Goal: Task Accomplishment & Management: Use online tool/utility

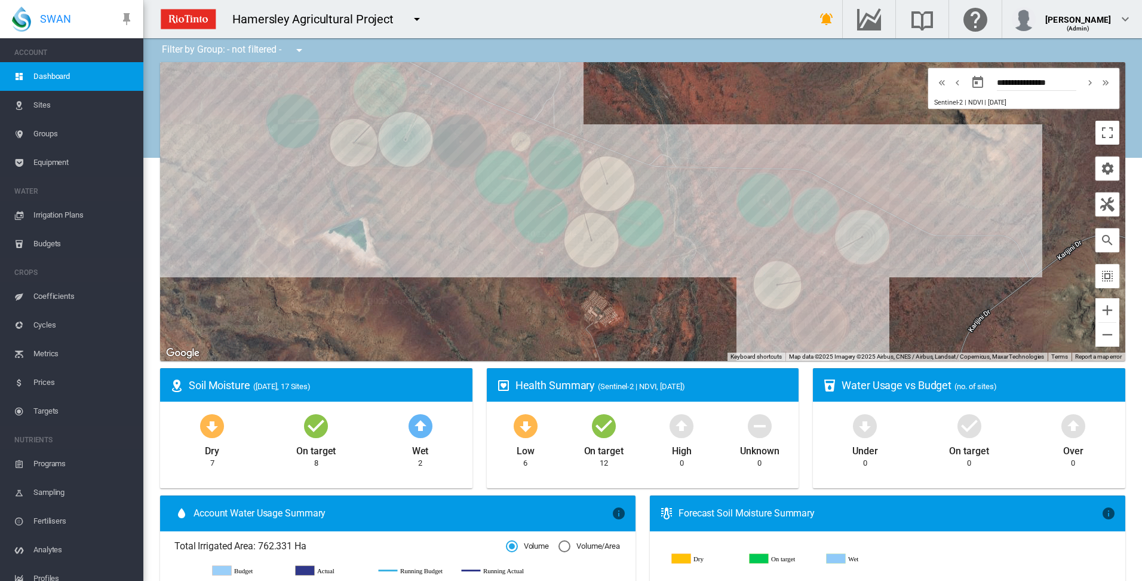
click at [48, 214] on span "Irrigation Plans" at bounding box center [83, 215] width 100 height 29
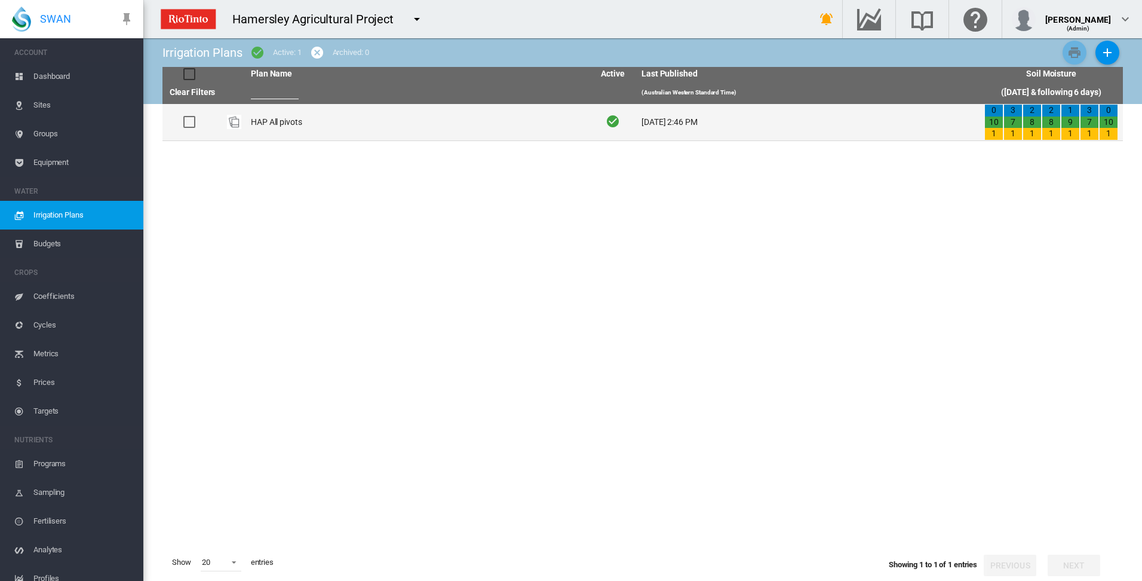
click at [271, 119] on td "HAP All pivots" at bounding box center [417, 122] width 343 height 36
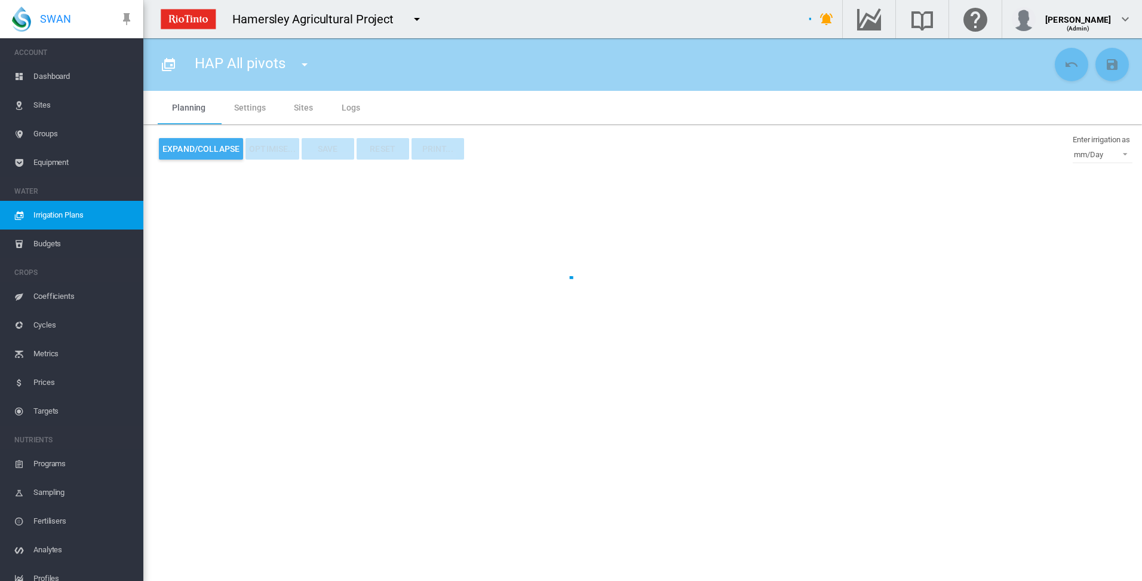
type input "**********"
type input "*"
type input "*****"
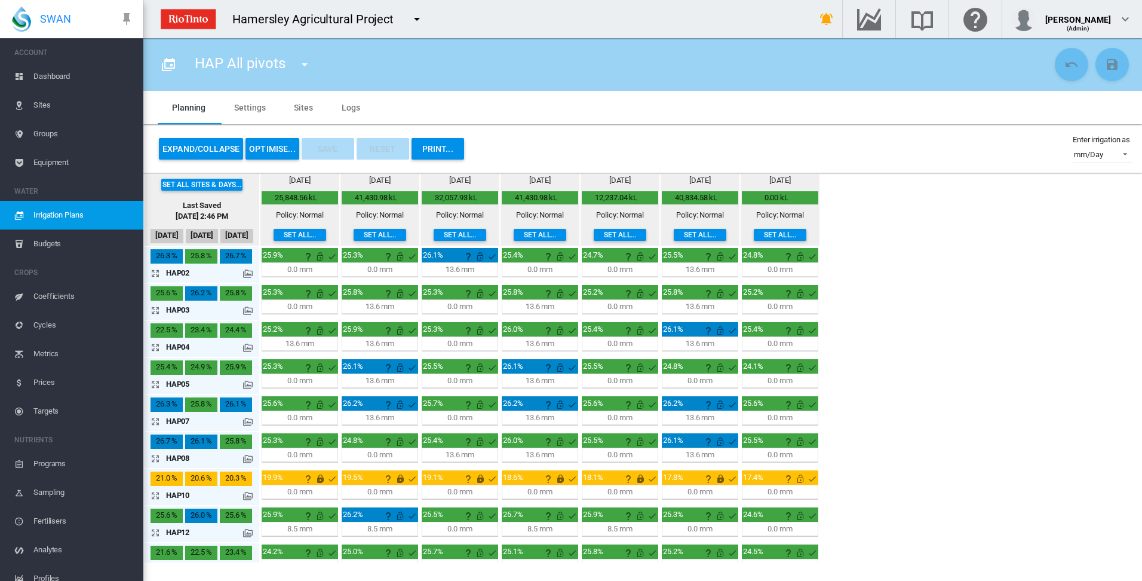
click at [155, 311] on md-icon "icon-arrow-expand" at bounding box center [158, 310] width 14 height 14
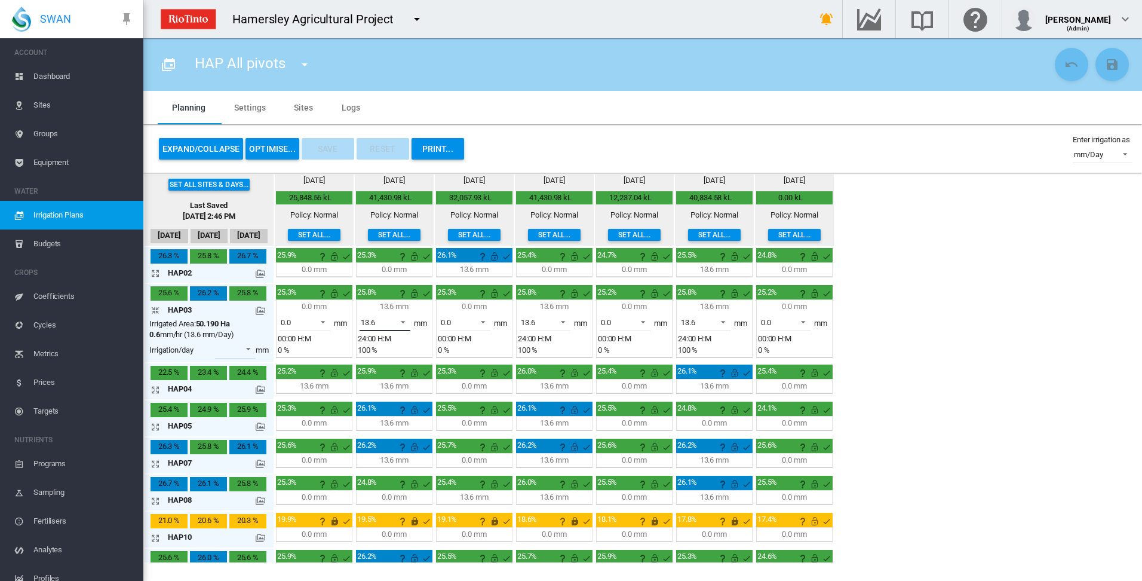
click at [404, 320] on span at bounding box center [400, 320] width 14 height 11
click at [400, 295] on md-option "0.0" at bounding box center [391, 294] width 81 height 29
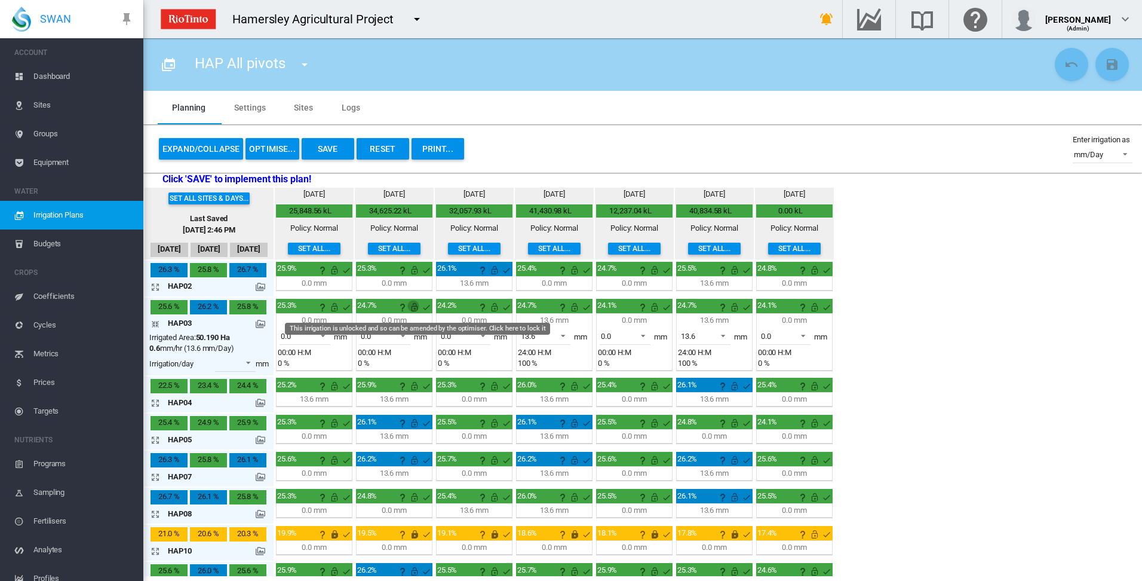
click at [413, 308] on md-icon "This irrigation is unlocked and so can be amended by the optimiser. Click here …" at bounding box center [414, 307] width 14 height 14
click at [155, 324] on md-icon "icon-arrow-collapse" at bounding box center [158, 324] width 14 height 14
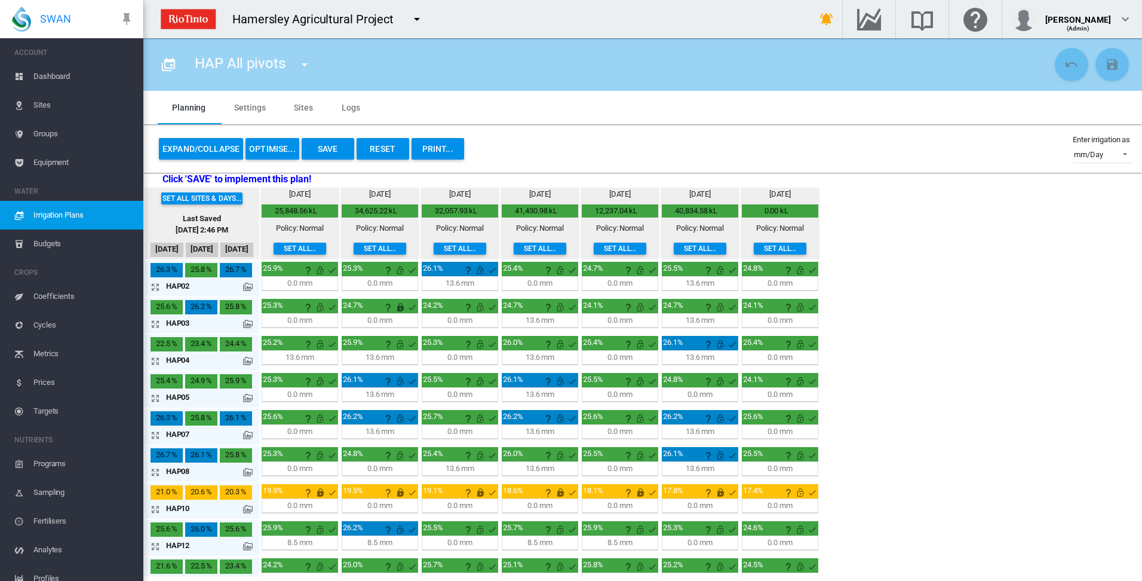
click at [157, 363] on md-icon "icon-arrow-expand" at bounding box center [158, 361] width 14 height 14
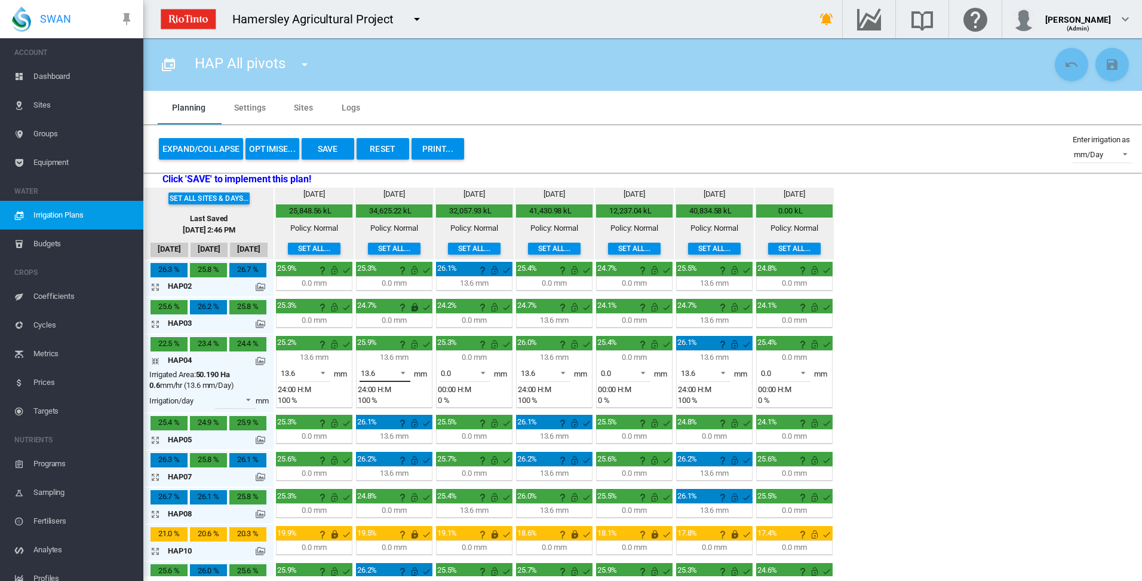
click at [406, 371] on span at bounding box center [400, 371] width 14 height 11
click at [384, 350] on md-option "0.0" at bounding box center [391, 344] width 81 height 29
click at [417, 346] on md-icon "This irrigation is unlocked and so can be amended by the optimiser. Click here …" at bounding box center [414, 344] width 14 height 14
click at [157, 362] on md-icon "icon-arrow-collapse" at bounding box center [158, 361] width 14 height 14
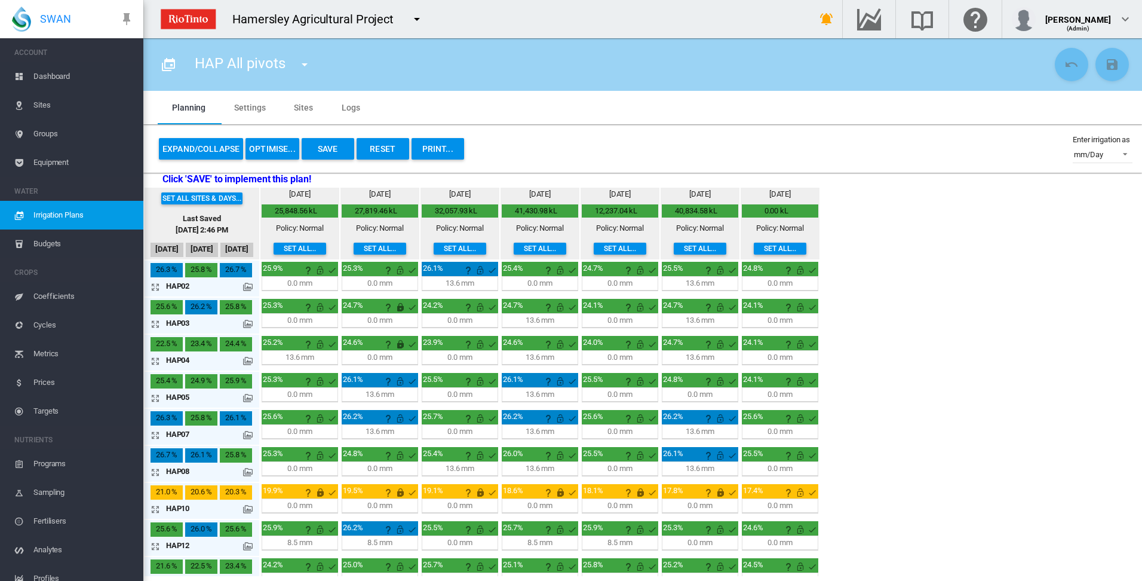
click at [154, 509] on md-icon "icon-arrow-expand" at bounding box center [158, 509] width 14 height 14
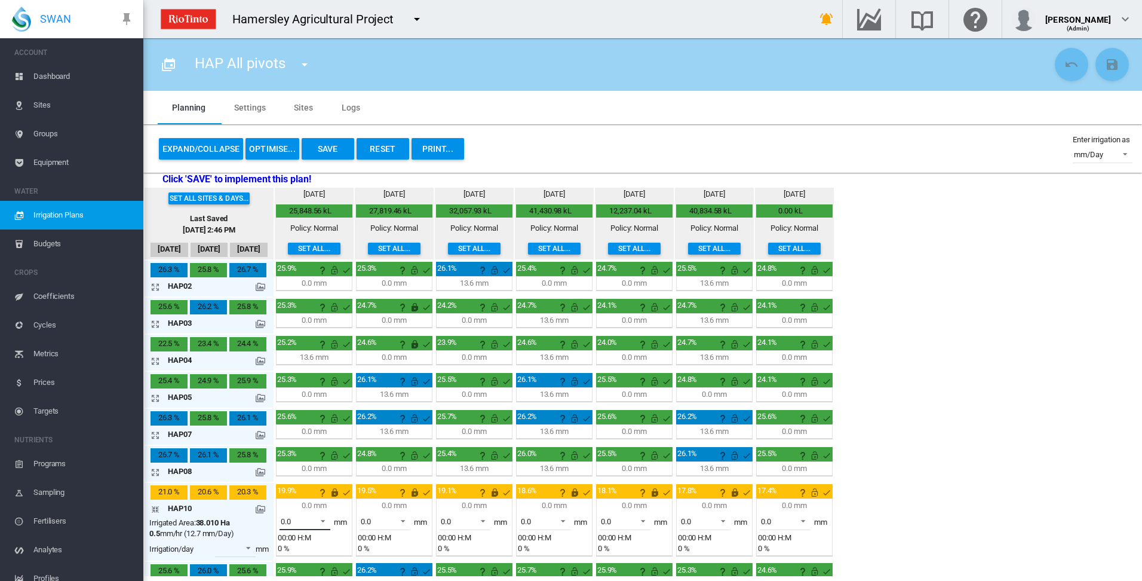
click at [323, 519] on span at bounding box center [319, 519] width 14 height 11
click at [314, 548] on md-option "12.7" at bounding box center [311, 549] width 81 height 29
click at [156, 508] on md-icon "icon-arrow-collapse" at bounding box center [158, 509] width 14 height 14
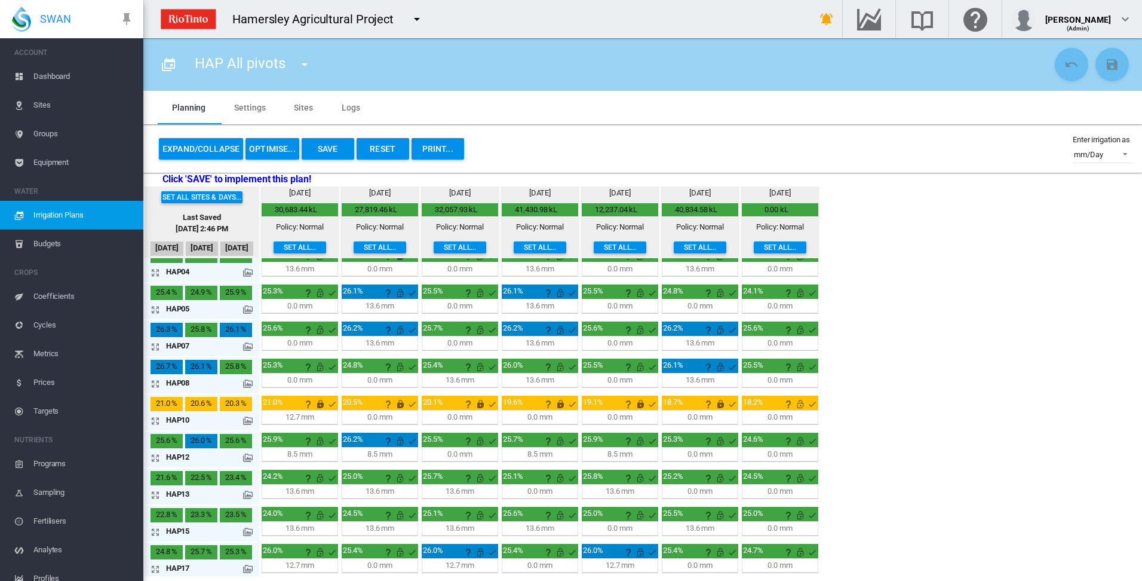
scroll to position [92, 0]
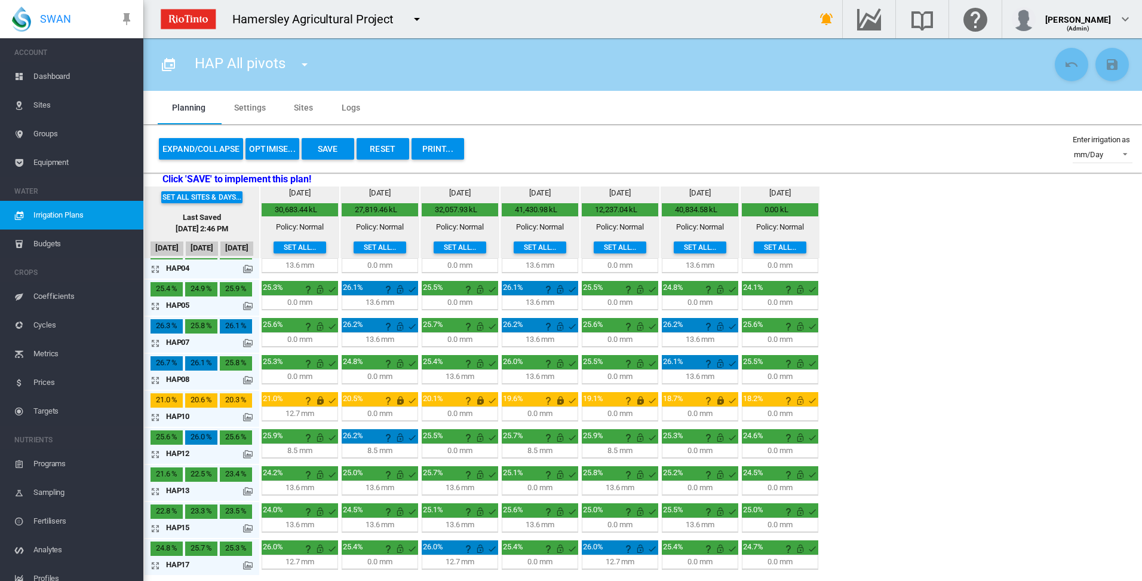
click at [157, 492] on md-icon "icon-arrow-expand" at bounding box center [158, 491] width 14 height 14
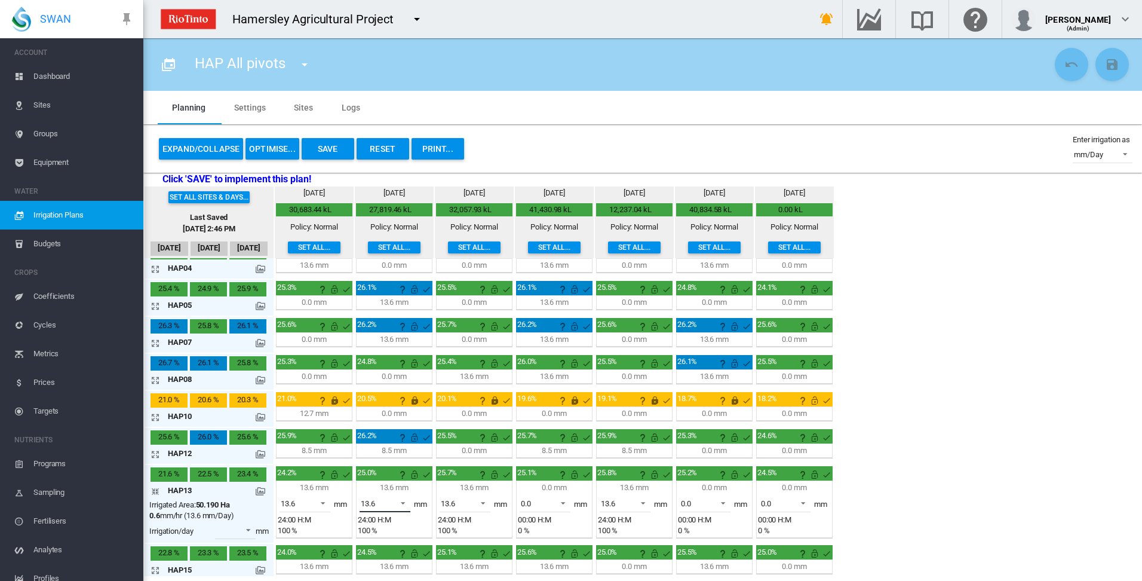
click at [401, 501] on span at bounding box center [400, 501] width 14 height 11
click at [399, 481] on md-option "0.0" at bounding box center [391, 474] width 81 height 29
click at [411, 478] on md-icon "This irrigation is unlocked and so can be amended by the optimiser. Click here …" at bounding box center [414, 474] width 14 height 14
click at [158, 492] on md-icon "icon-arrow-collapse" at bounding box center [158, 491] width 14 height 14
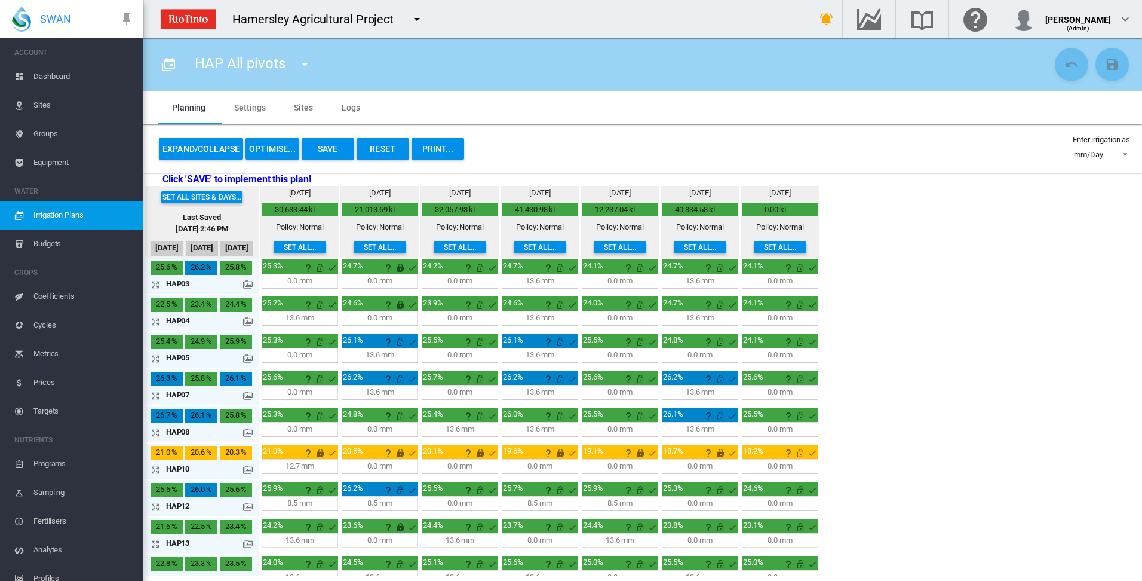
scroll to position [0, 0]
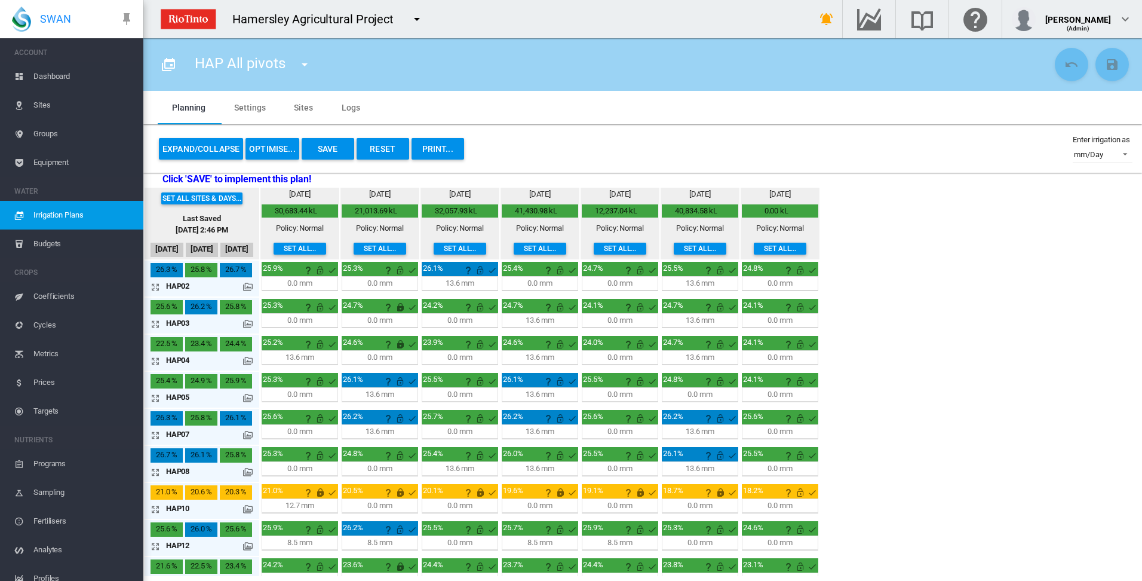
click at [274, 151] on button "OPTIMISE..." at bounding box center [273, 149] width 54 height 22
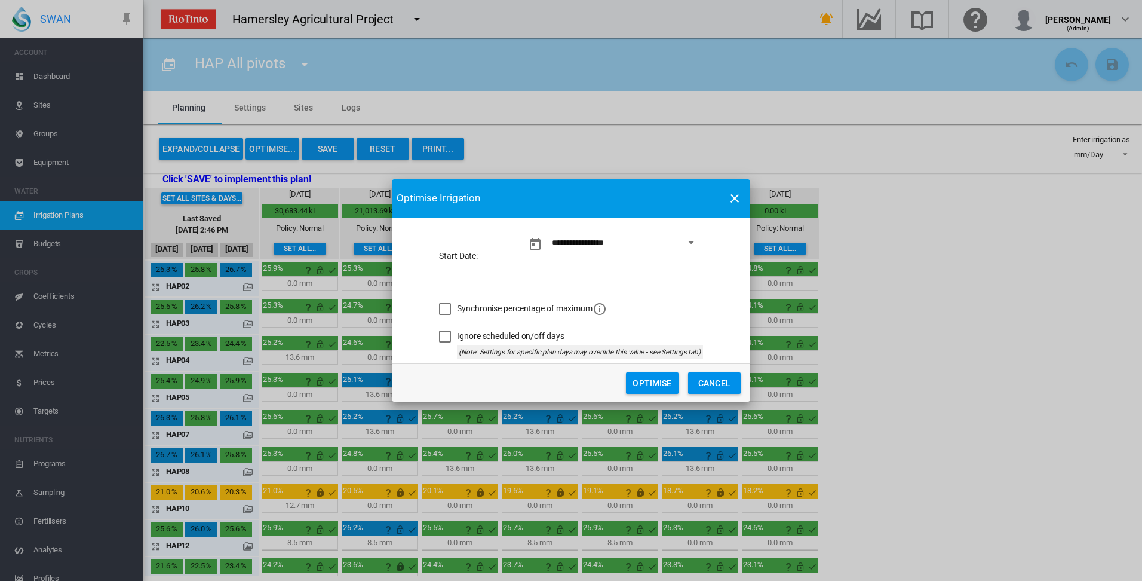
click at [646, 386] on button "Optimise" at bounding box center [652, 383] width 53 height 22
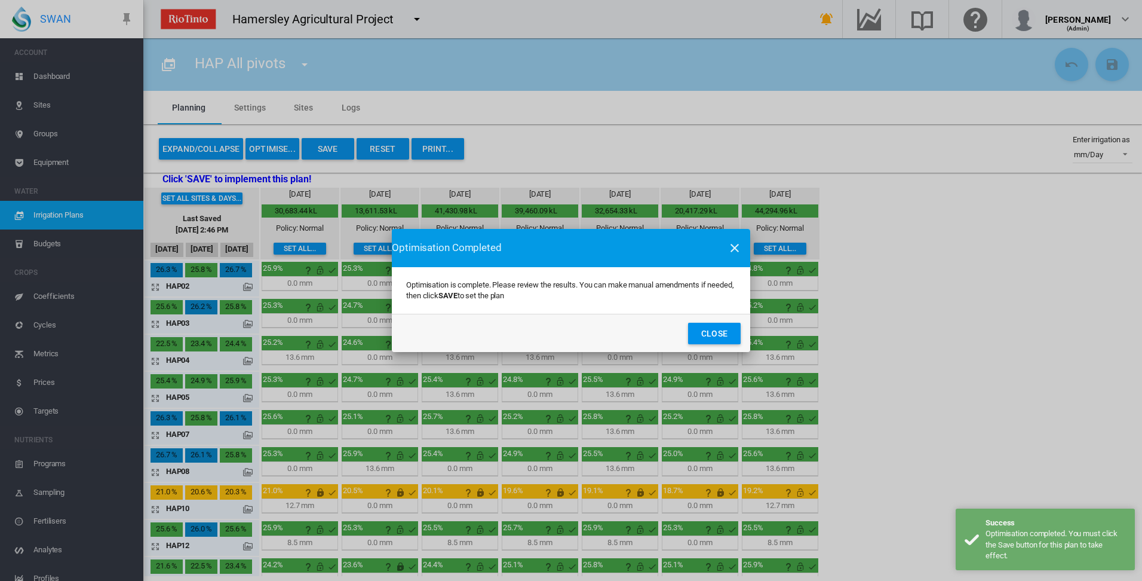
click at [721, 338] on button "Close" at bounding box center [714, 334] width 53 height 22
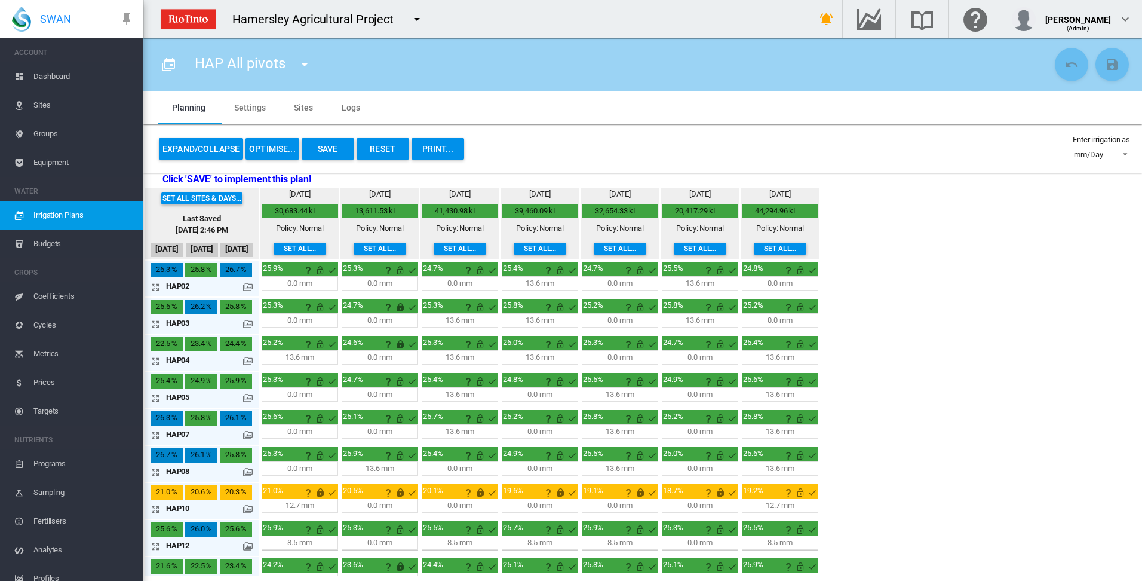
click at [159, 286] on md-icon "icon-arrow-expand" at bounding box center [158, 287] width 14 height 14
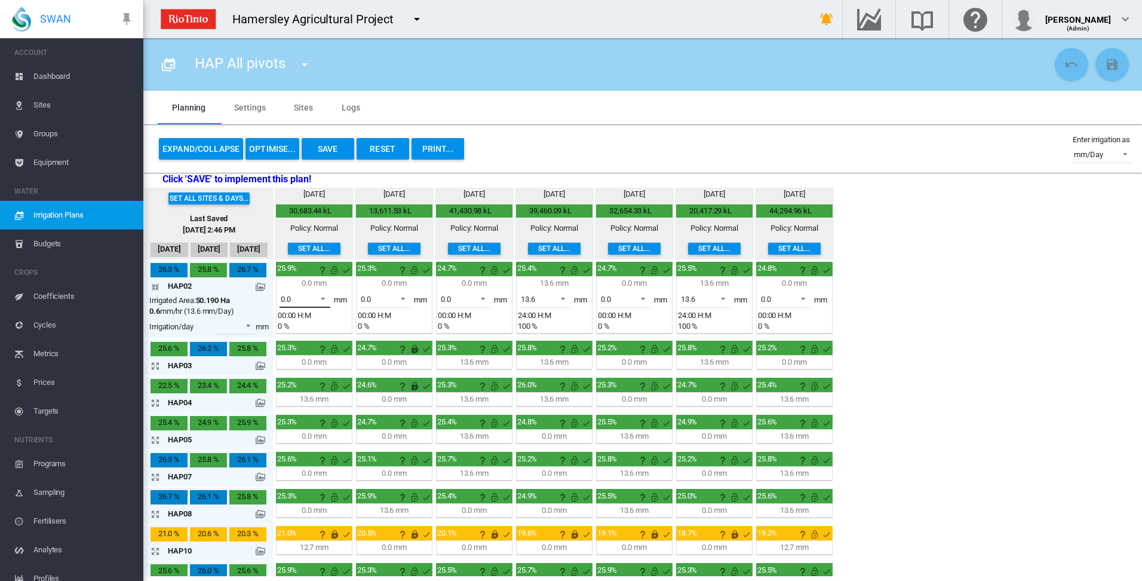
click at [323, 297] on span at bounding box center [319, 297] width 14 height 11
click at [970, 299] on md-backdrop at bounding box center [571, 290] width 1142 height 581
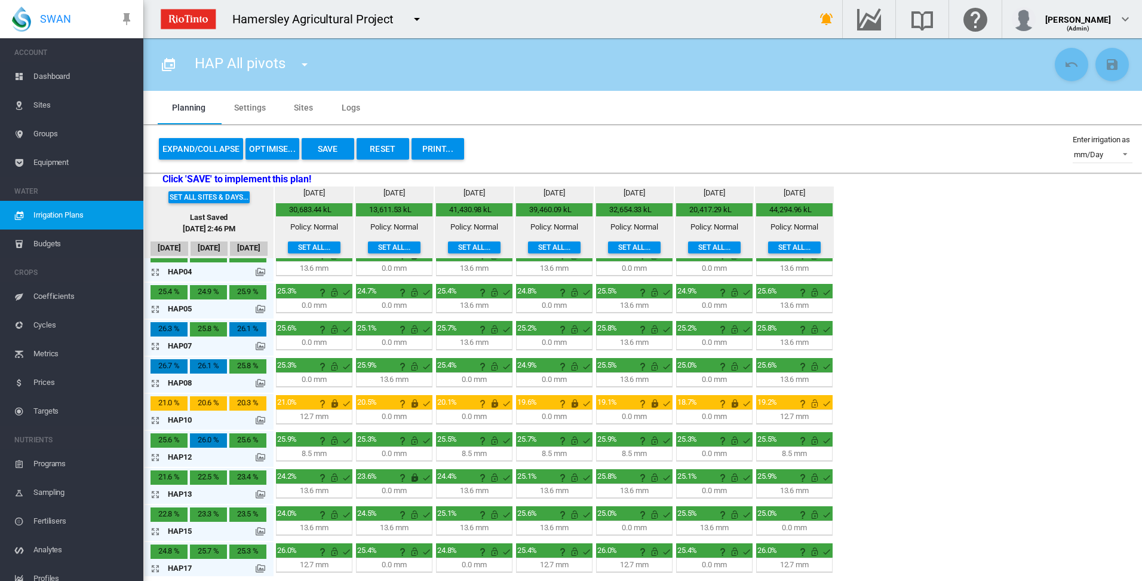
scroll to position [134, 0]
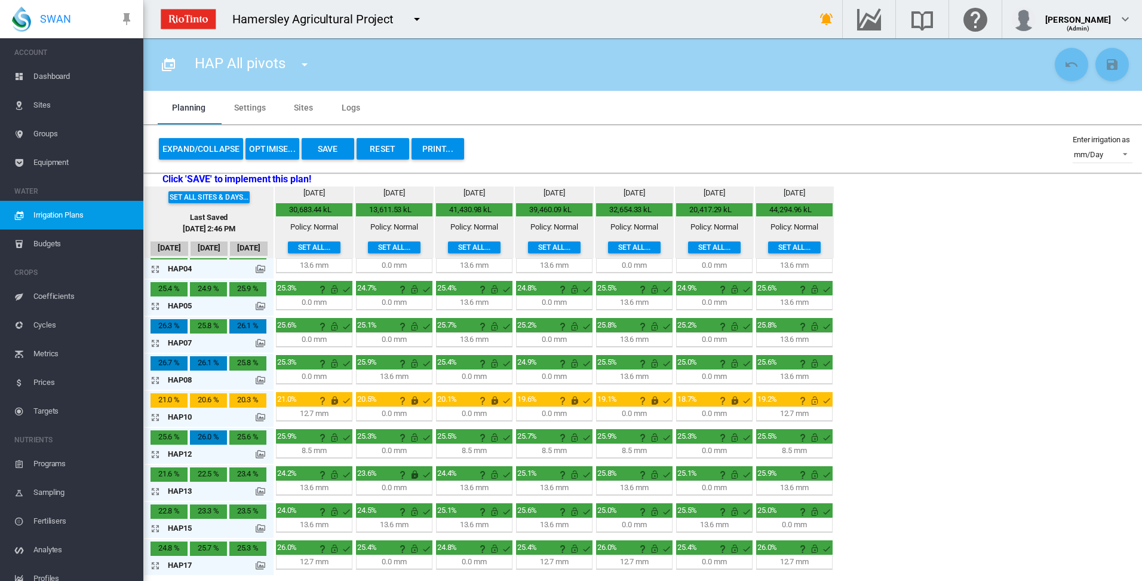
click at [153, 528] on md-icon "icon-arrow-expand" at bounding box center [158, 528] width 14 height 14
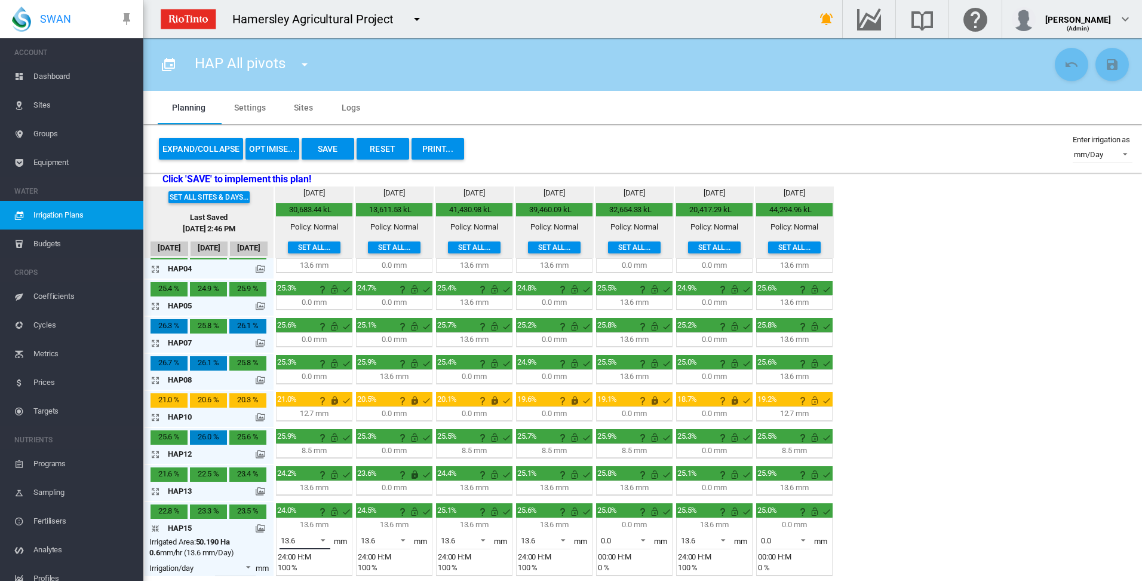
click at [324, 540] on span at bounding box center [319, 539] width 14 height 11
click at [319, 516] on md-option "0.0" at bounding box center [311, 512] width 81 height 29
click at [337, 514] on md-icon "This irrigation is unlocked and so can be amended by the optimiser. Click here …" at bounding box center [334, 511] width 14 height 14
click at [155, 530] on md-icon "icon-arrow-collapse" at bounding box center [158, 528] width 14 height 14
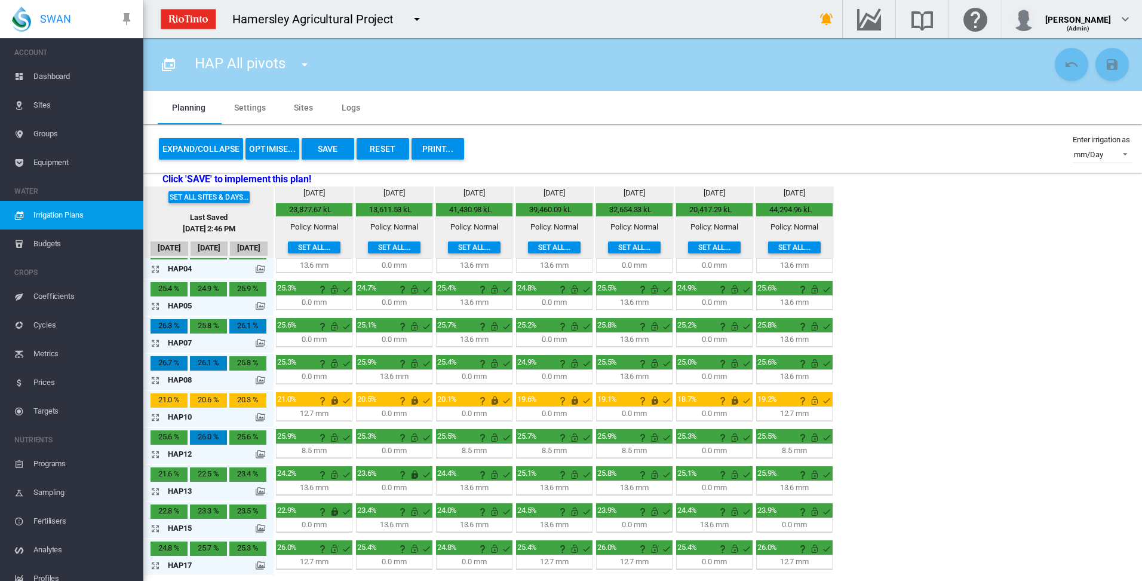
click at [330, 146] on button "Save" at bounding box center [328, 149] width 53 height 22
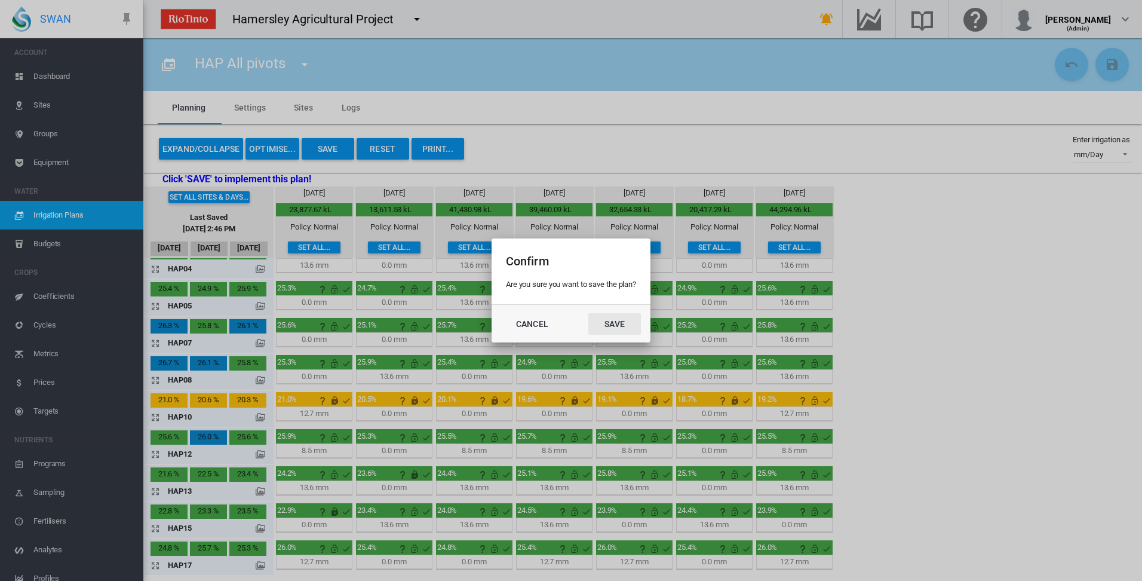
click at [612, 325] on button "Save" at bounding box center [614, 324] width 53 height 22
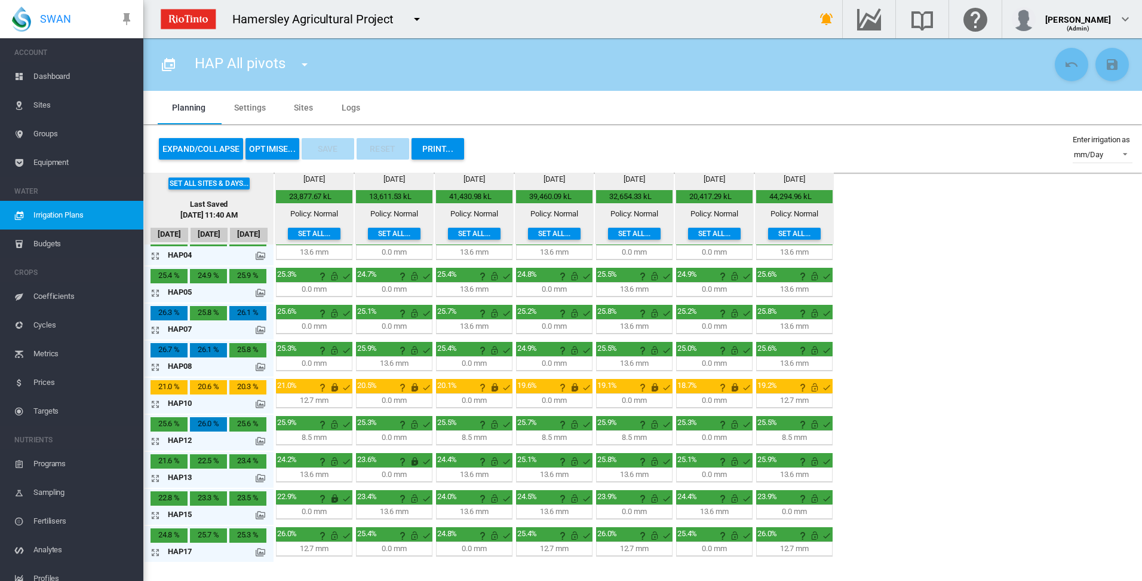
click at [959, 376] on div "Set all sites & days... Last Saved [DATE] 11:40 AM [DATE] [DATE] [DATE] [DATE] …" at bounding box center [642, 368] width 999 height 390
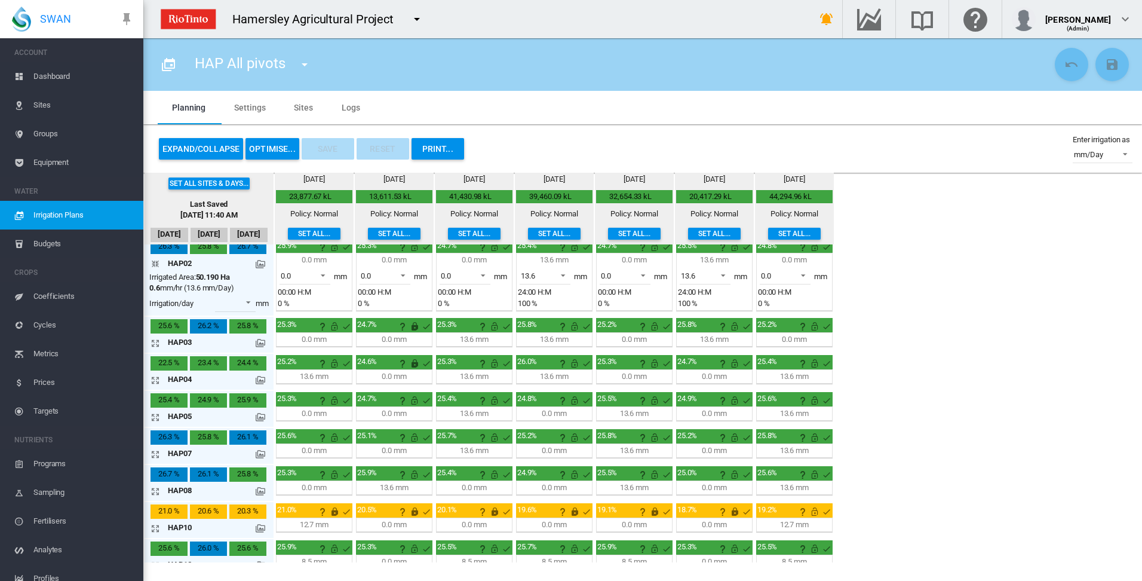
scroll to position [0, 0]
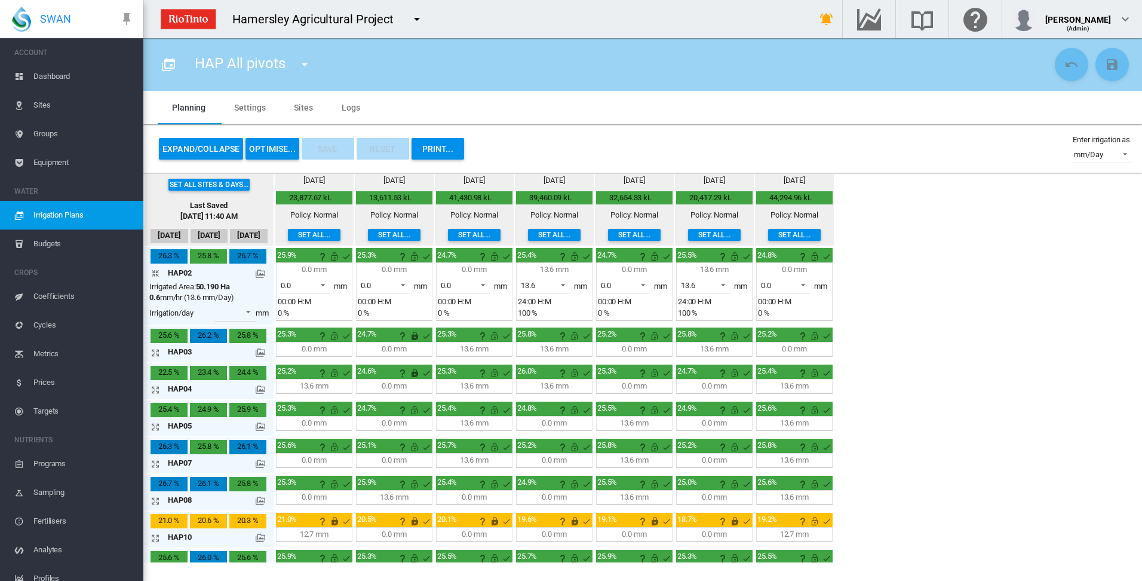
click at [157, 274] on md-icon "icon-arrow-collapse" at bounding box center [158, 273] width 14 height 14
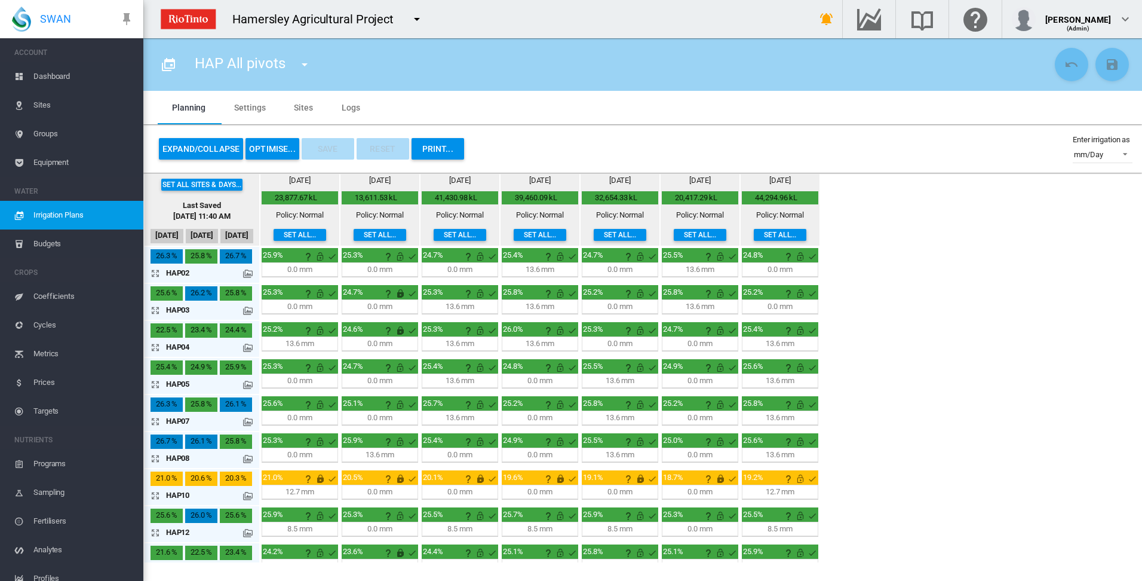
click at [153, 384] on md-icon "icon-arrow-expand" at bounding box center [158, 384] width 14 height 14
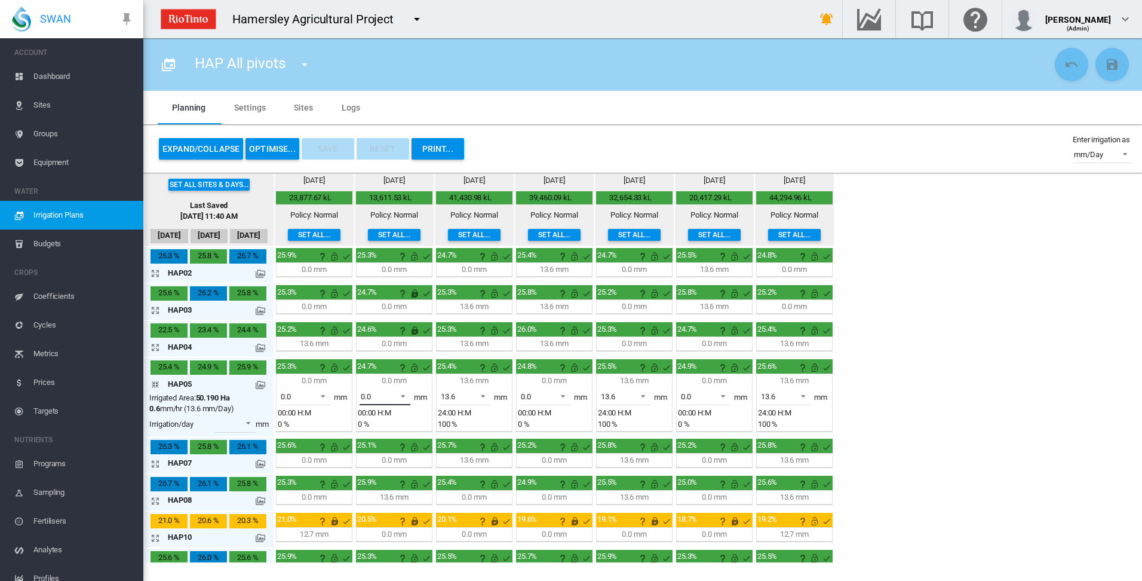
click at [400, 394] on span at bounding box center [400, 395] width 14 height 11
click at [388, 430] on md-option "13.6" at bounding box center [391, 425] width 81 height 29
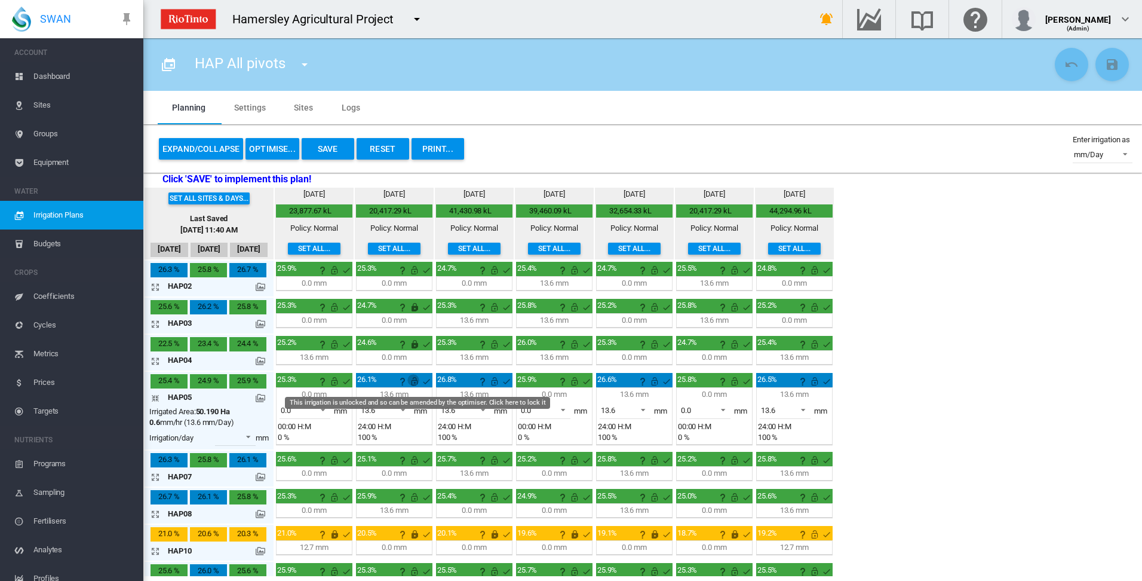
click at [412, 384] on md-icon "This irrigation is unlocked and so can be amended by the optimiser. Click here …" at bounding box center [414, 381] width 14 height 14
click at [154, 398] on md-icon "icon-arrow-collapse" at bounding box center [158, 398] width 14 height 14
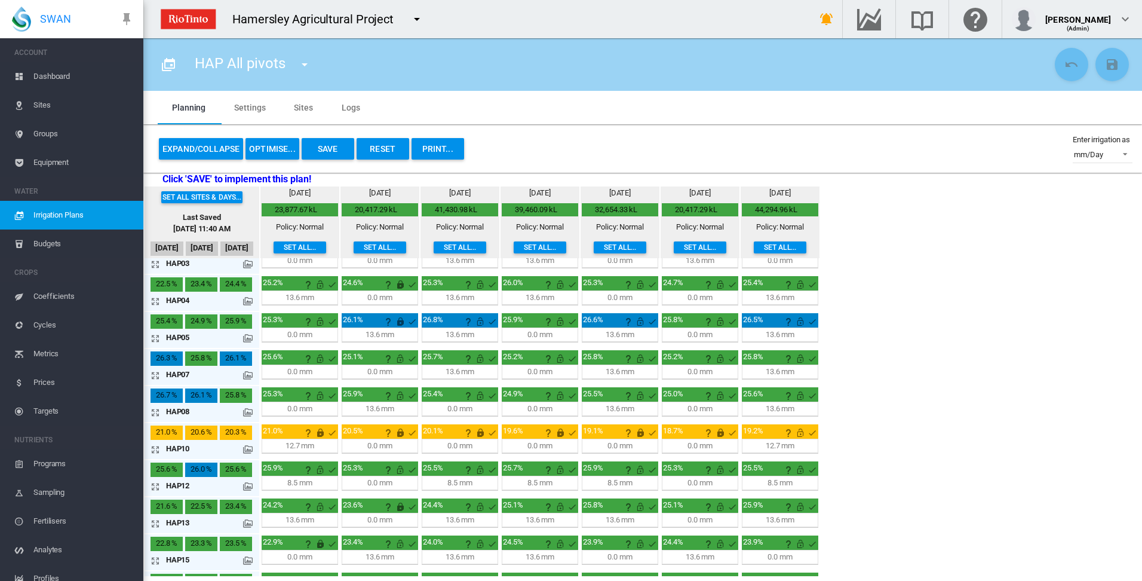
scroll to position [92, 0]
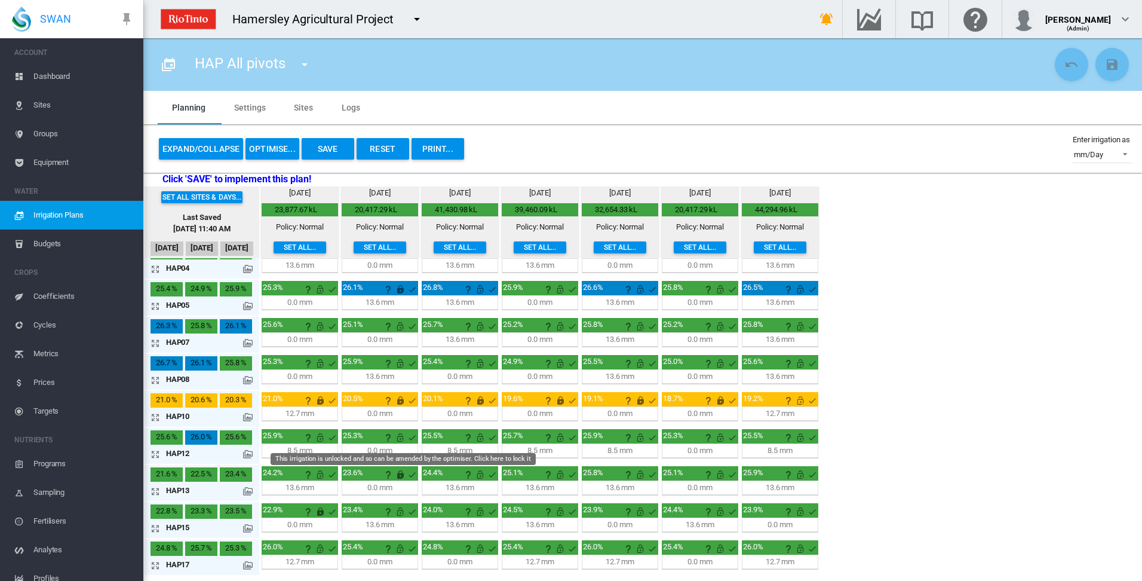
click at [399, 439] on md-icon "This irrigation is unlocked and so can be amended by the optimiser. Click here …" at bounding box center [400, 437] width 14 height 14
click at [155, 455] on md-icon "icon-arrow-expand" at bounding box center [158, 454] width 14 height 14
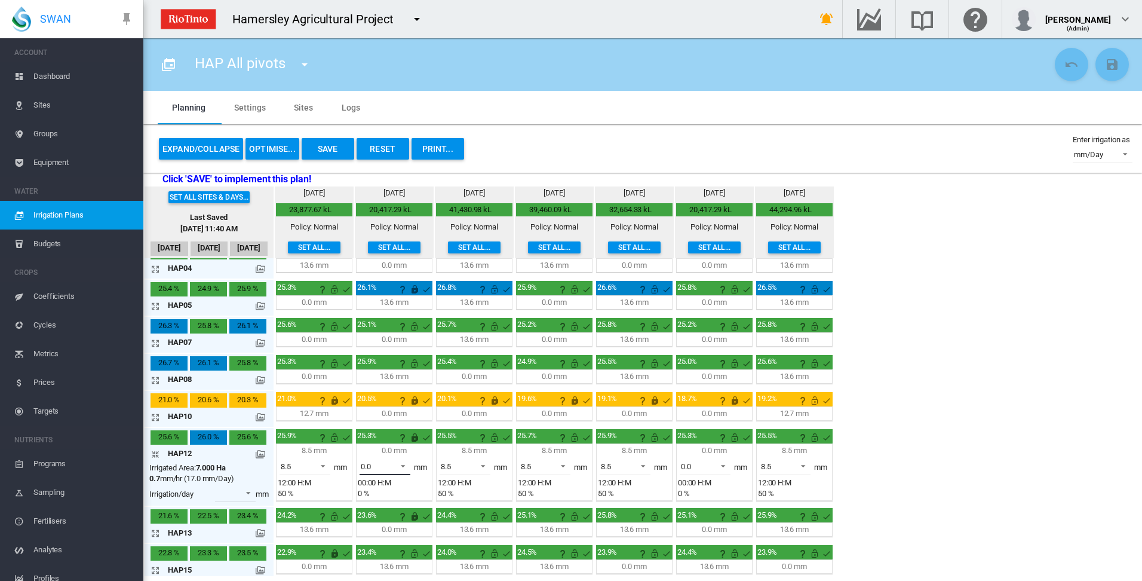
click at [401, 464] on span at bounding box center [400, 464] width 14 height 11
click at [385, 495] on md-option "8.5" at bounding box center [391, 494] width 81 height 29
click at [156, 453] on md-icon "icon-arrow-collapse" at bounding box center [158, 454] width 14 height 14
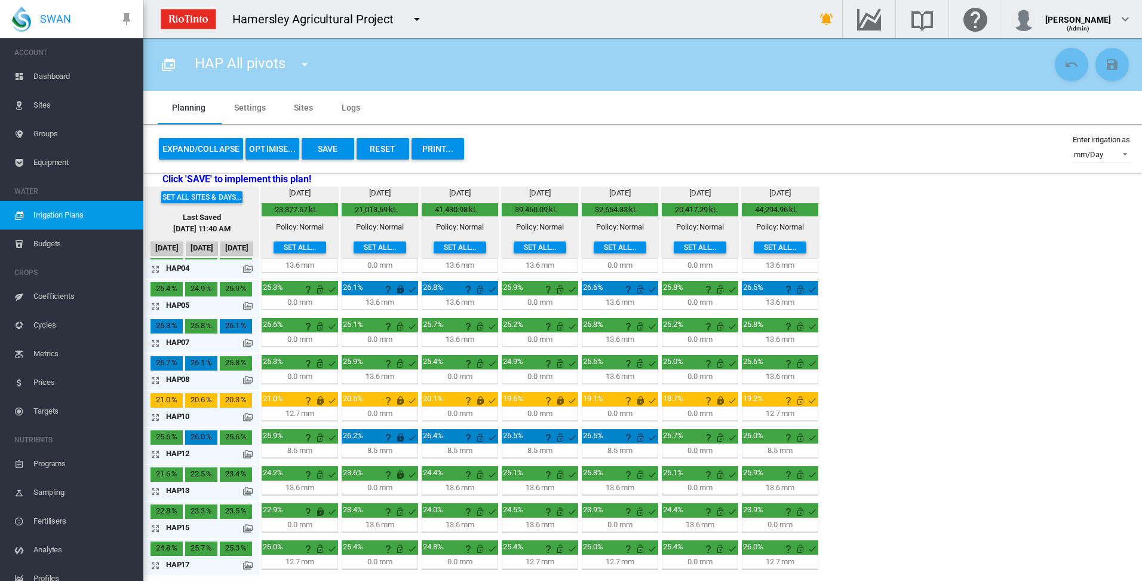
click at [326, 149] on button "Save" at bounding box center [328, 149] width 53 height 22
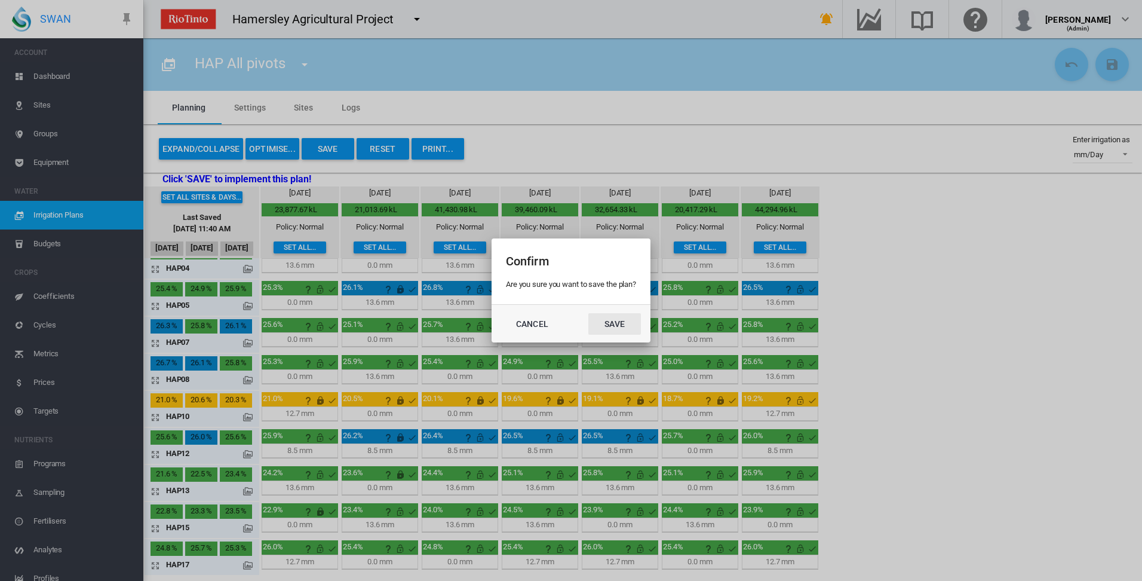
click at [617, 324] on button "Save" at bounding box center [614, 324] width 53 height 22
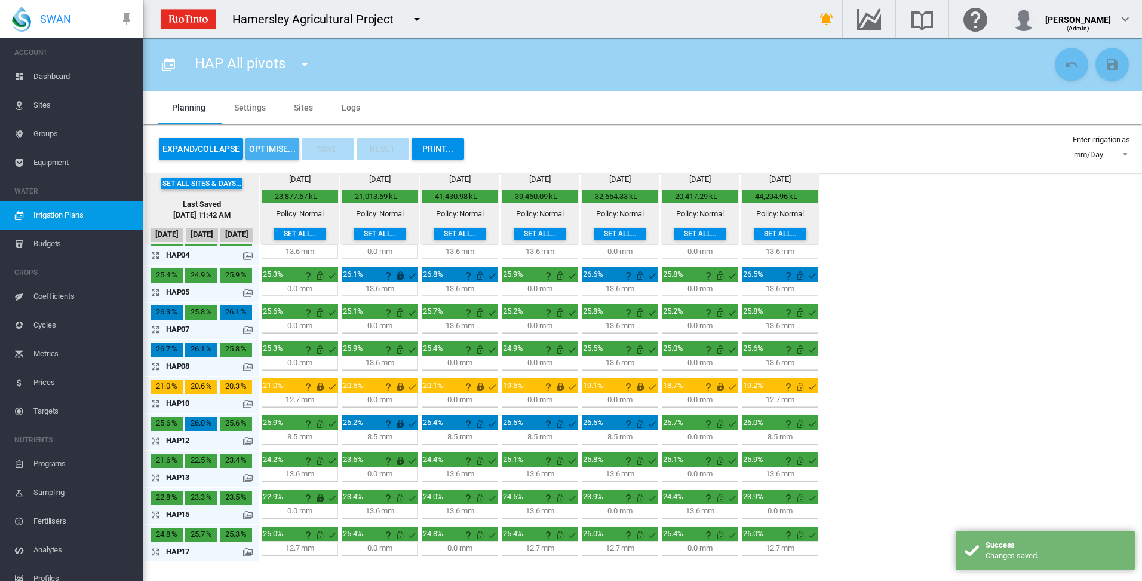
click at [271, 150] on button "OPTIMISE..." at bounding box center [273, 149] width 54 height 22
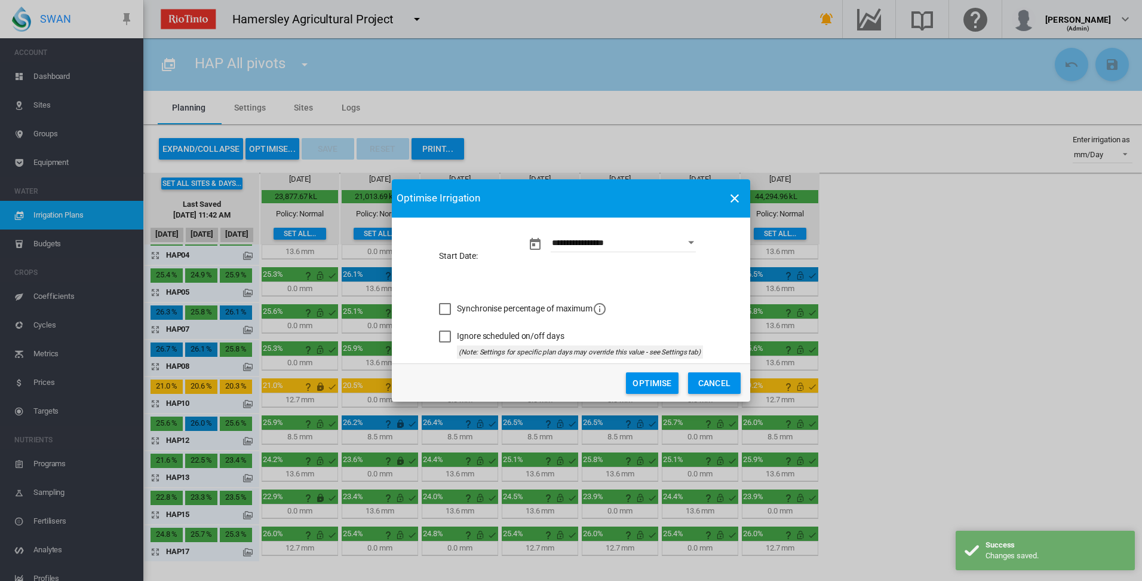
click at [647, 384] on button "Optimise" at bounding box center [652, 383] width 53 height 22
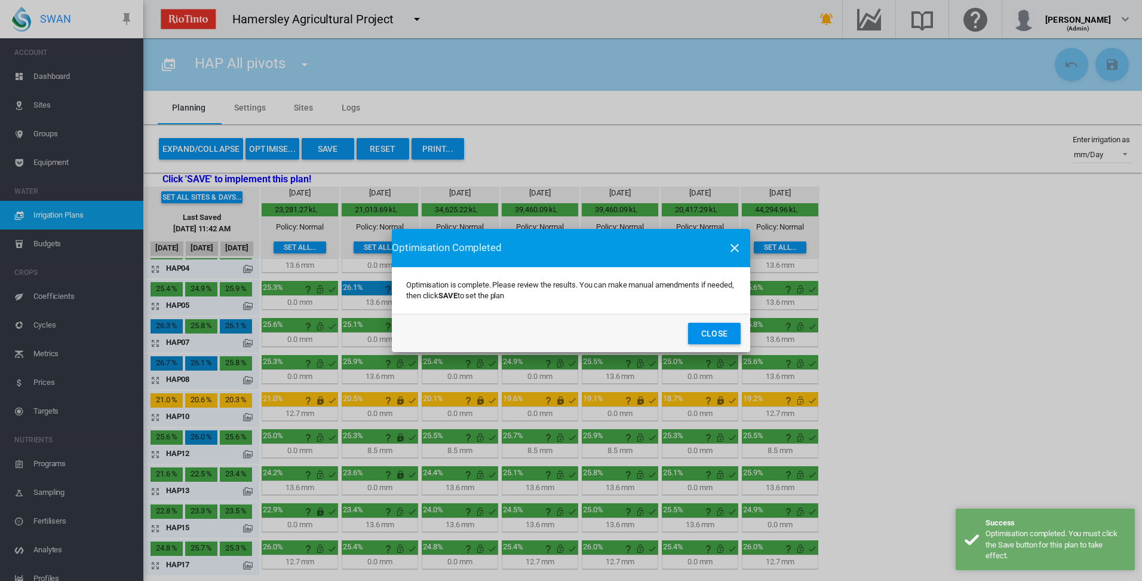
click at [715, 334] on button "Close" at bounding box center [714, 334] width 53 height 22
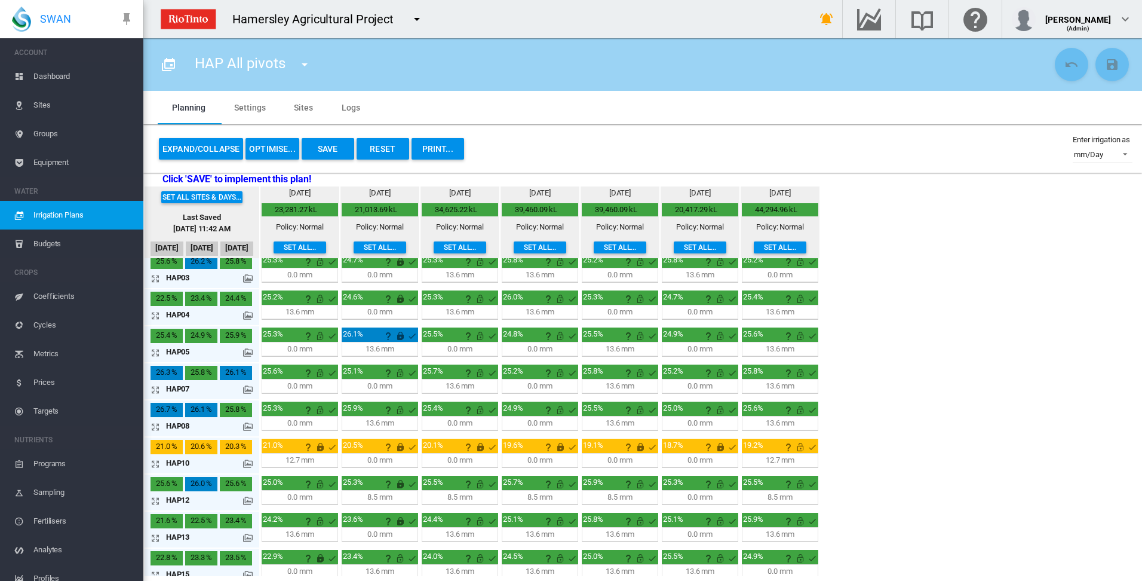
scroll to position [0, 0]
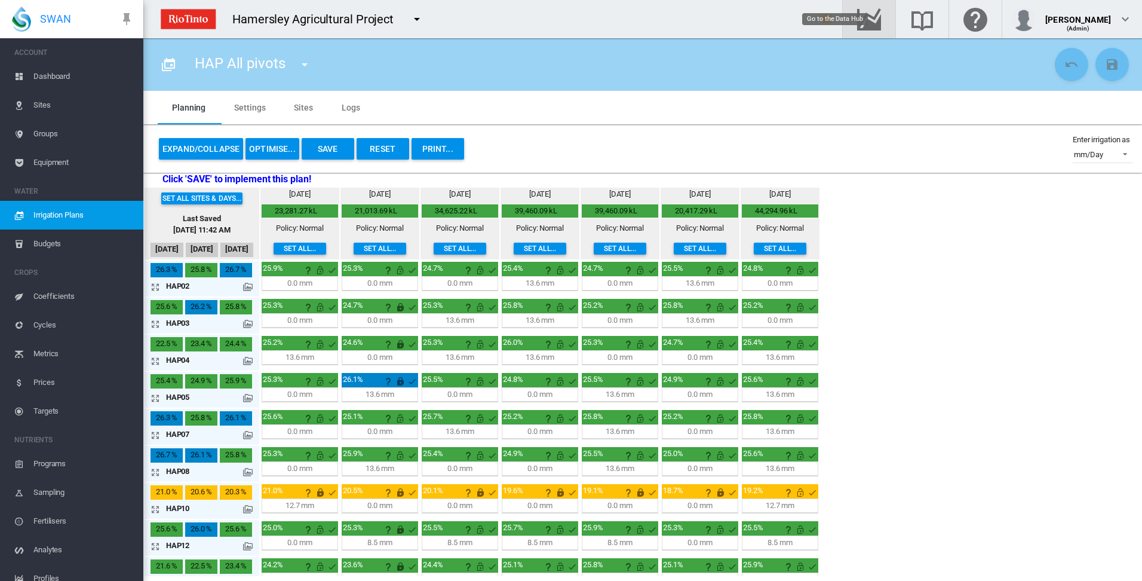
click at [884, 16] on md-icon "Go to the Data Hub" at bounding box center [869, 19] width 29 height 14
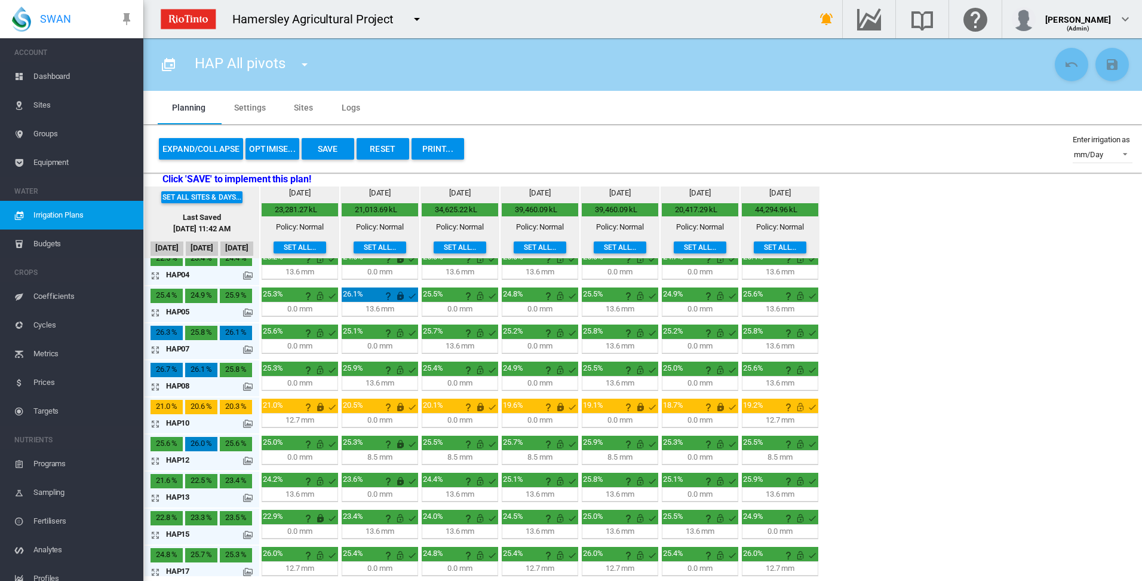
scroll to position [92, 0]
